Goal: Task Accomplishment & Management: Manage account settings

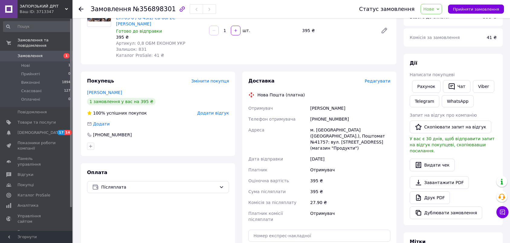
scroll to position [101, 0]
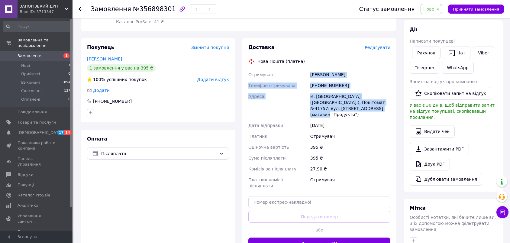
drag, startPoint x: 310, startPoint y: 68, endPoint x: 377, endPoint y: 105, distance: 76.6
click at [377, 105] on div "Отримувач [PERSON_NAME] Телефон отримувача [PHONE_NUMBER] [GEOGRAPHIC_DATA] м. …" at bounding box center [319, 130] width 144 height 122
copy div "[PERSON_NAME] Телефон отримувача [PHONE_NUMBER] [GEOGRAPHIC_DATA] [PERSON_NAME]…"
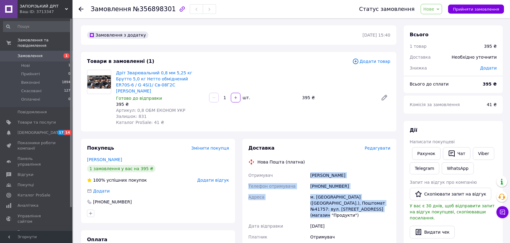
scroll to position [0, 0]
copy div "[PERSON_NAME] Телефон отримувача [PHONE_NUMBER] [GEOGRAPHIC_DATA] [PERSON_NAME]…"
click at [469, 9] on span "Прийняти замовлення" at bounding box center [476, 9] width 46 height 5
